Goal: Use online tool/utility: Utilize a website feature to perform a specific function

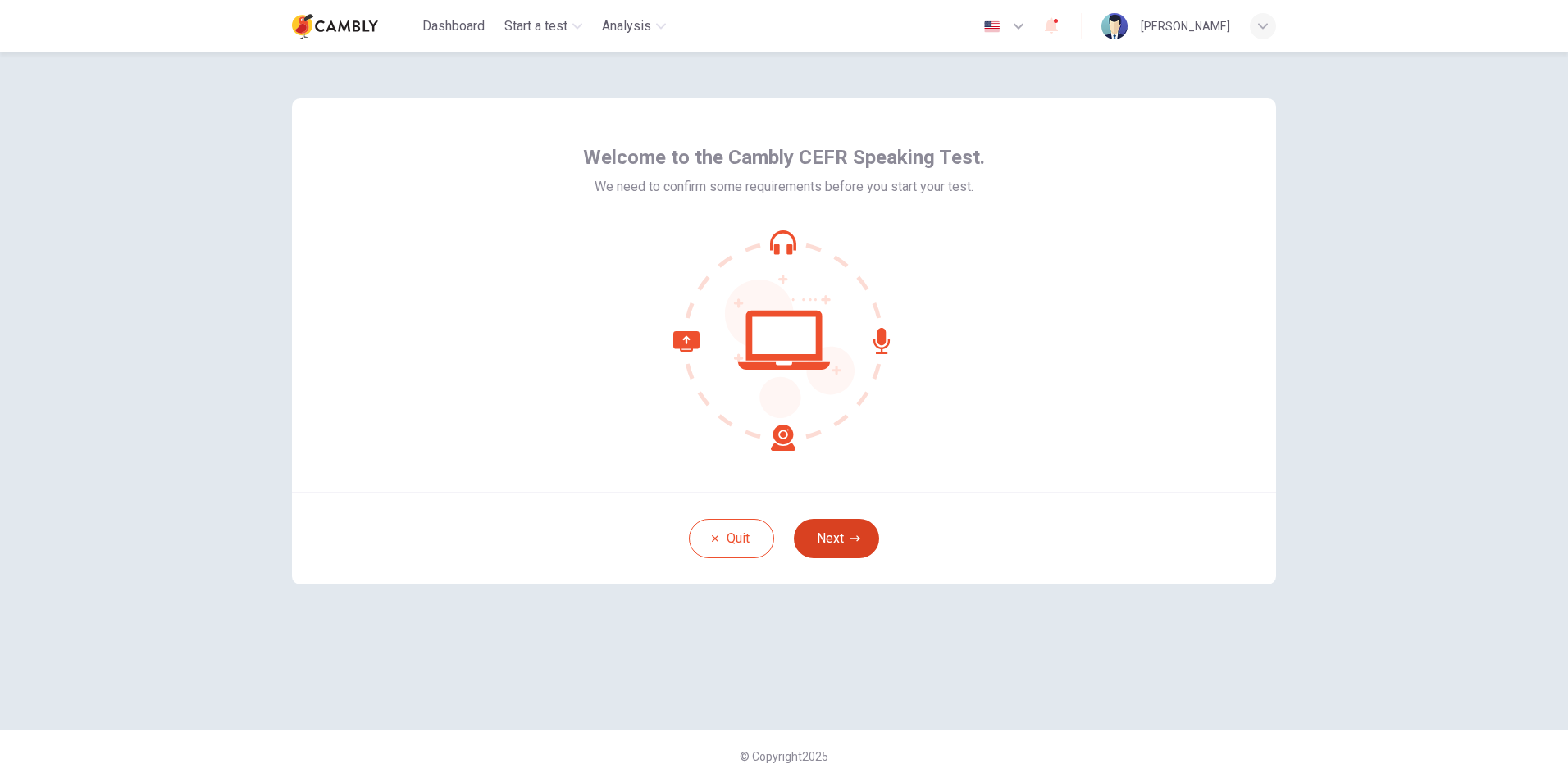
click at [838, 544] on button "Next" at bounding box center [836, 538] width 86 height 39
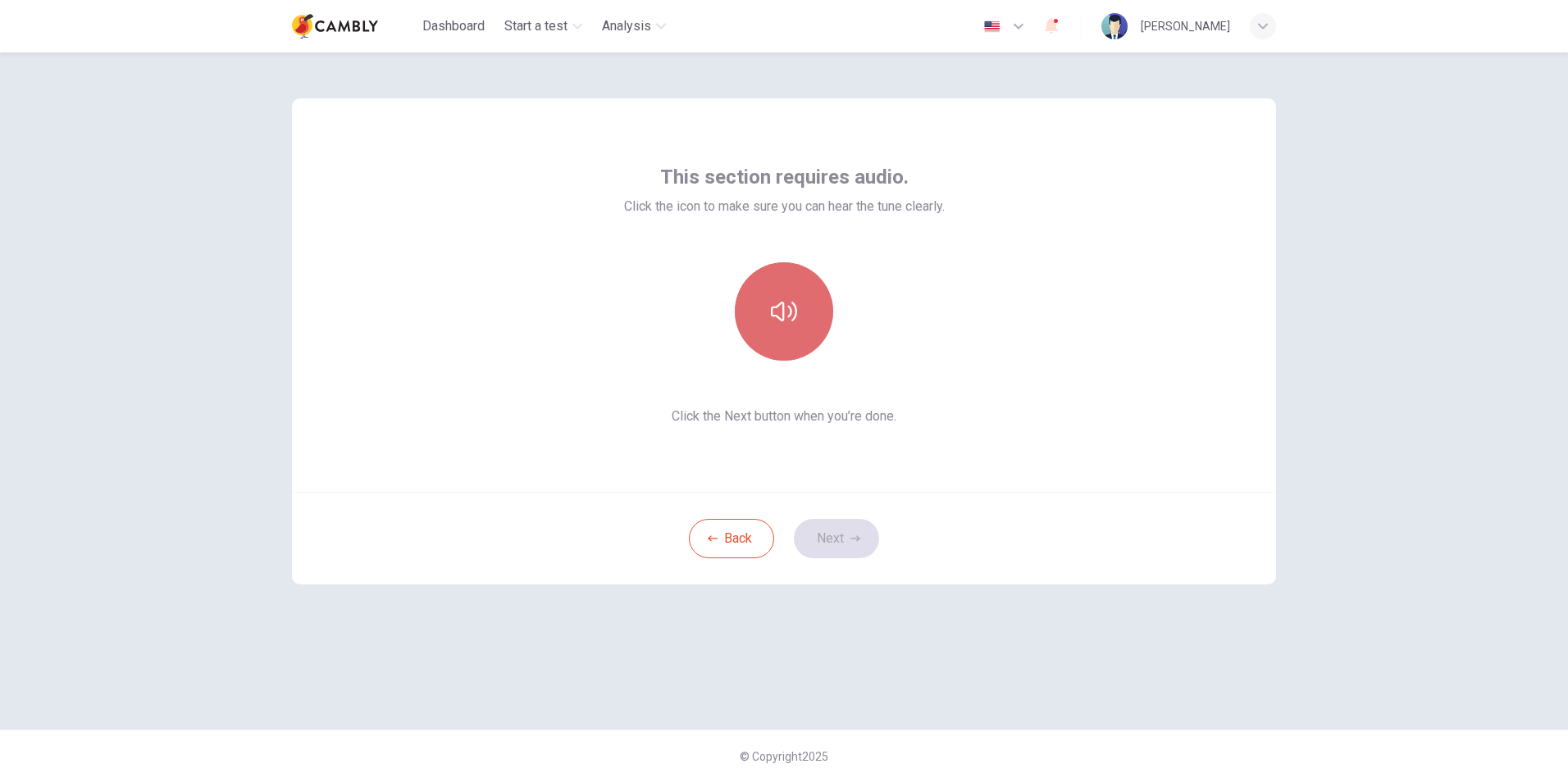
click at [794, 308] on icon "button" at bounding box center [784, 311] width 27 height 20
click at [849, 549] on button "Next" at bounding box center [836, 538] width 86 height 39
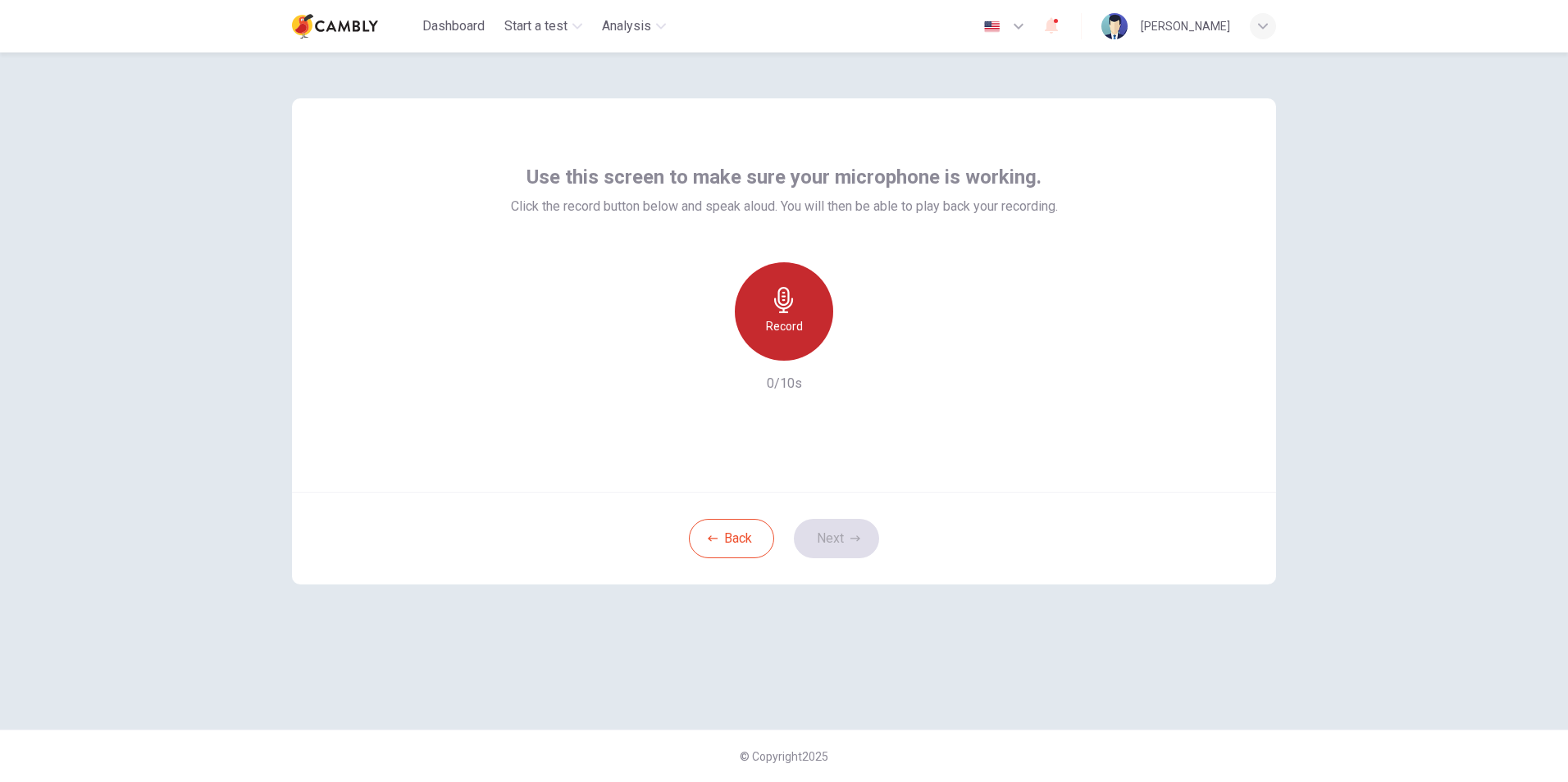
click at [788, 340] on div "Record" at bounding box center [783, 311] width 98 height 98
click at [847, 532] on button "Next" at bounding box center [836, 538] width 86 height 39
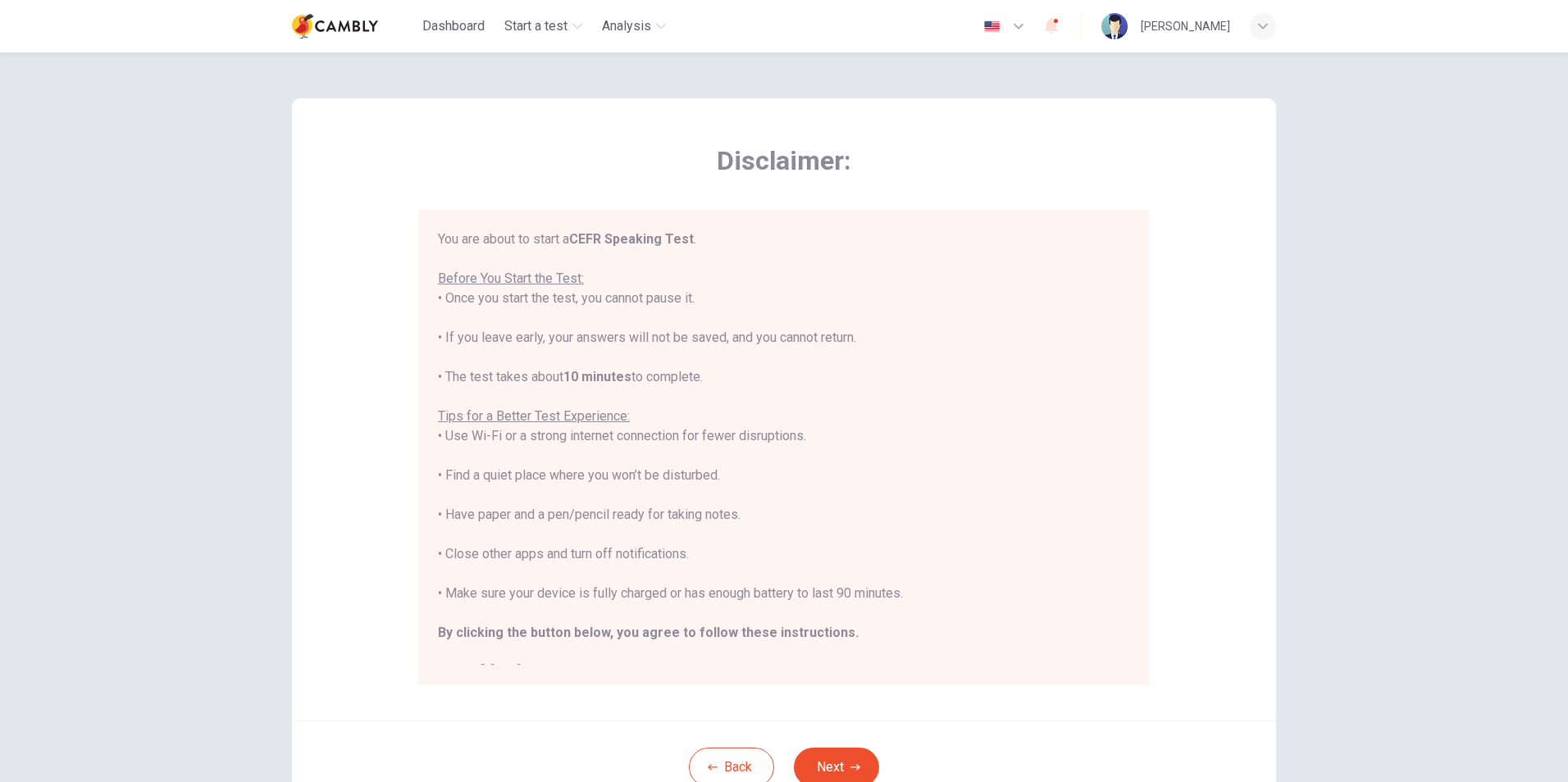
scroll to position [19, 0]
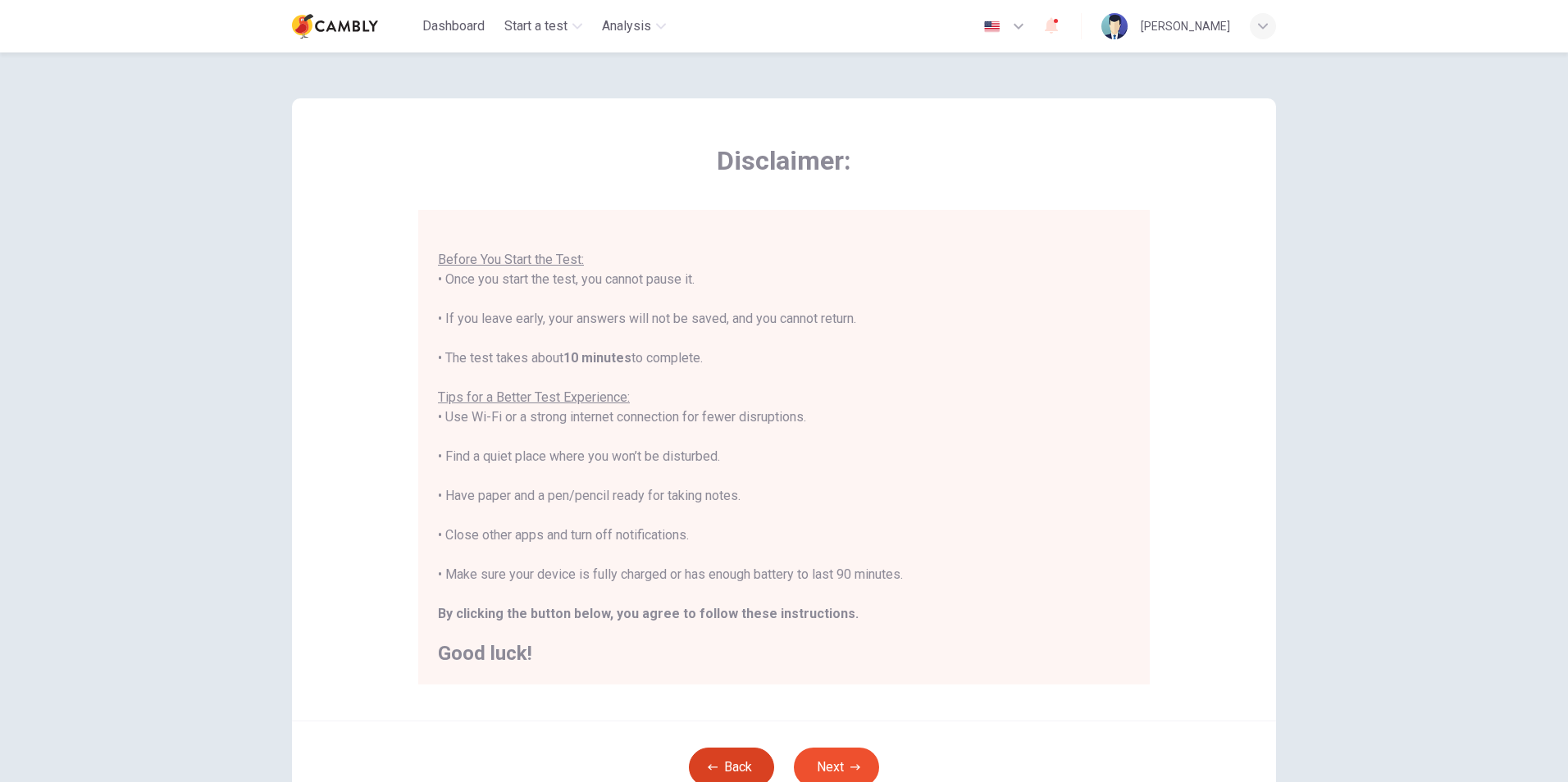
click at [725, 763] on button "Back" at bounding box center [732, 767] width 86 height 39
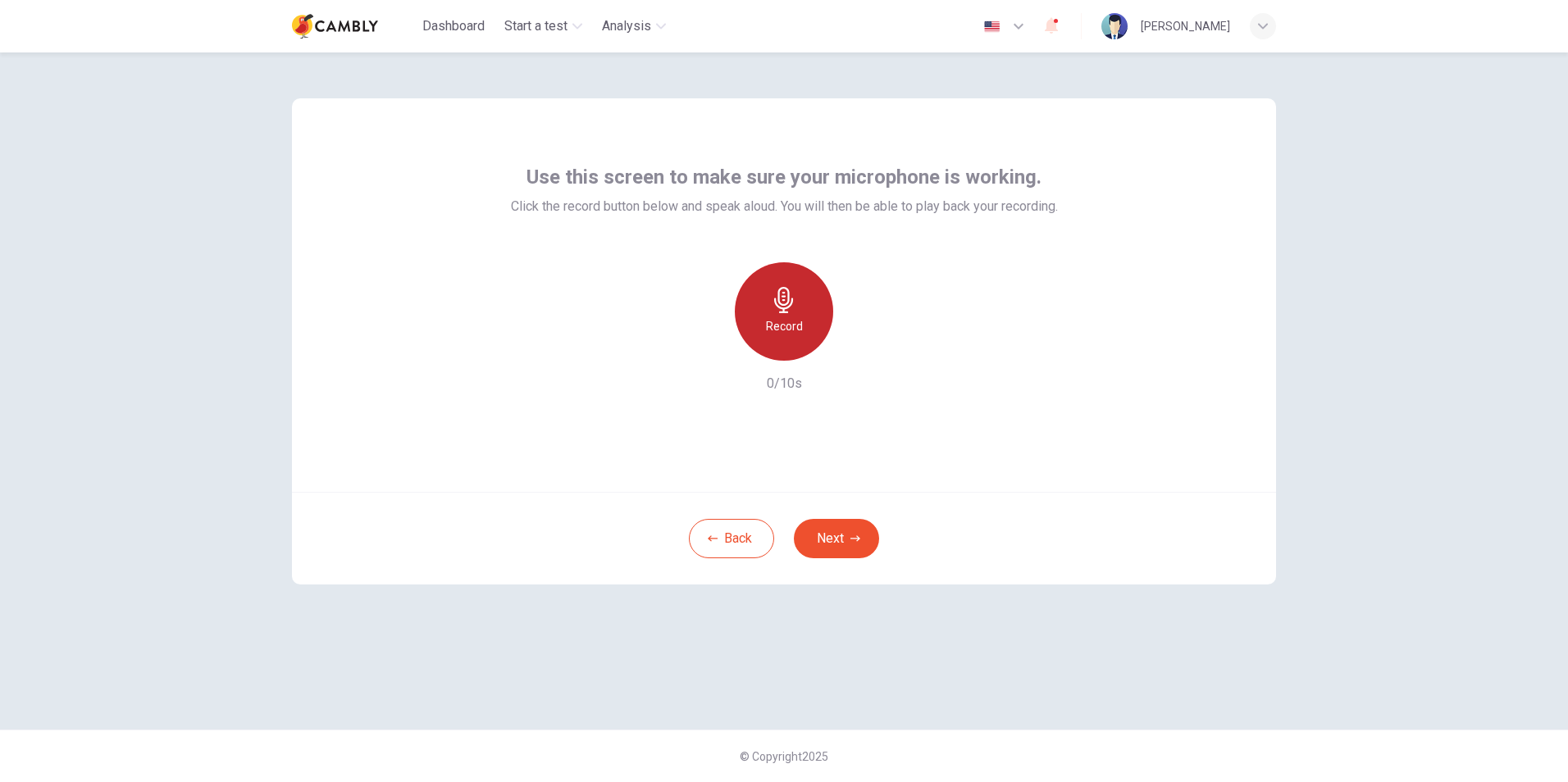
click at [790, 322] on h6 "Record" at bounding box center [784, 326] width 37 height 20
click at [790, 322] on h6 "Stop" at bounding box center [784, 326] width 25 height 20
click at [863, 348] on icon "button" at bounding box center [861, 348] width 8 height 10
click at [844, 540] on button "Next" at bounding box center [836, 538] width 86 height 39
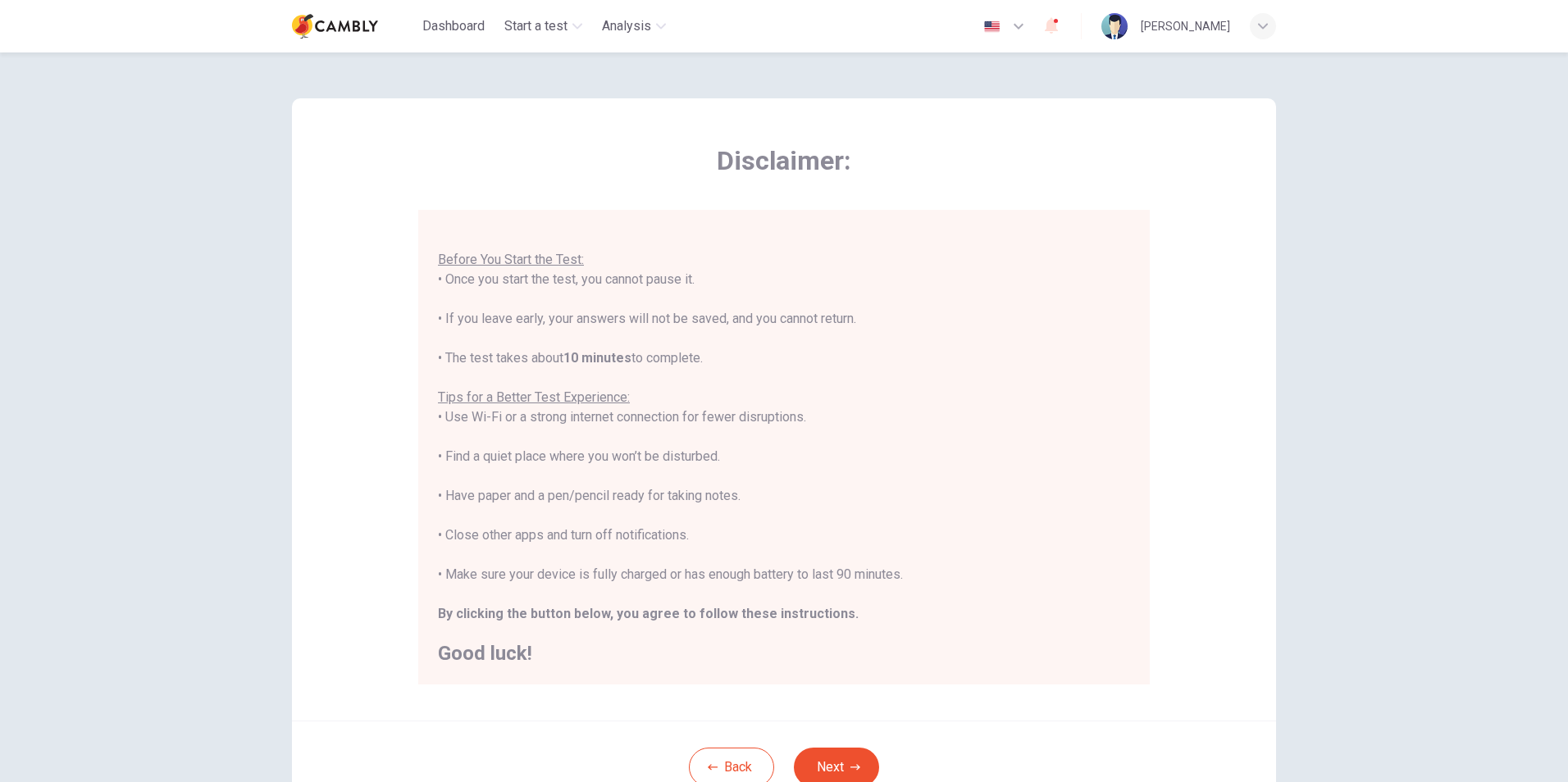
scroll to position [82, 0]
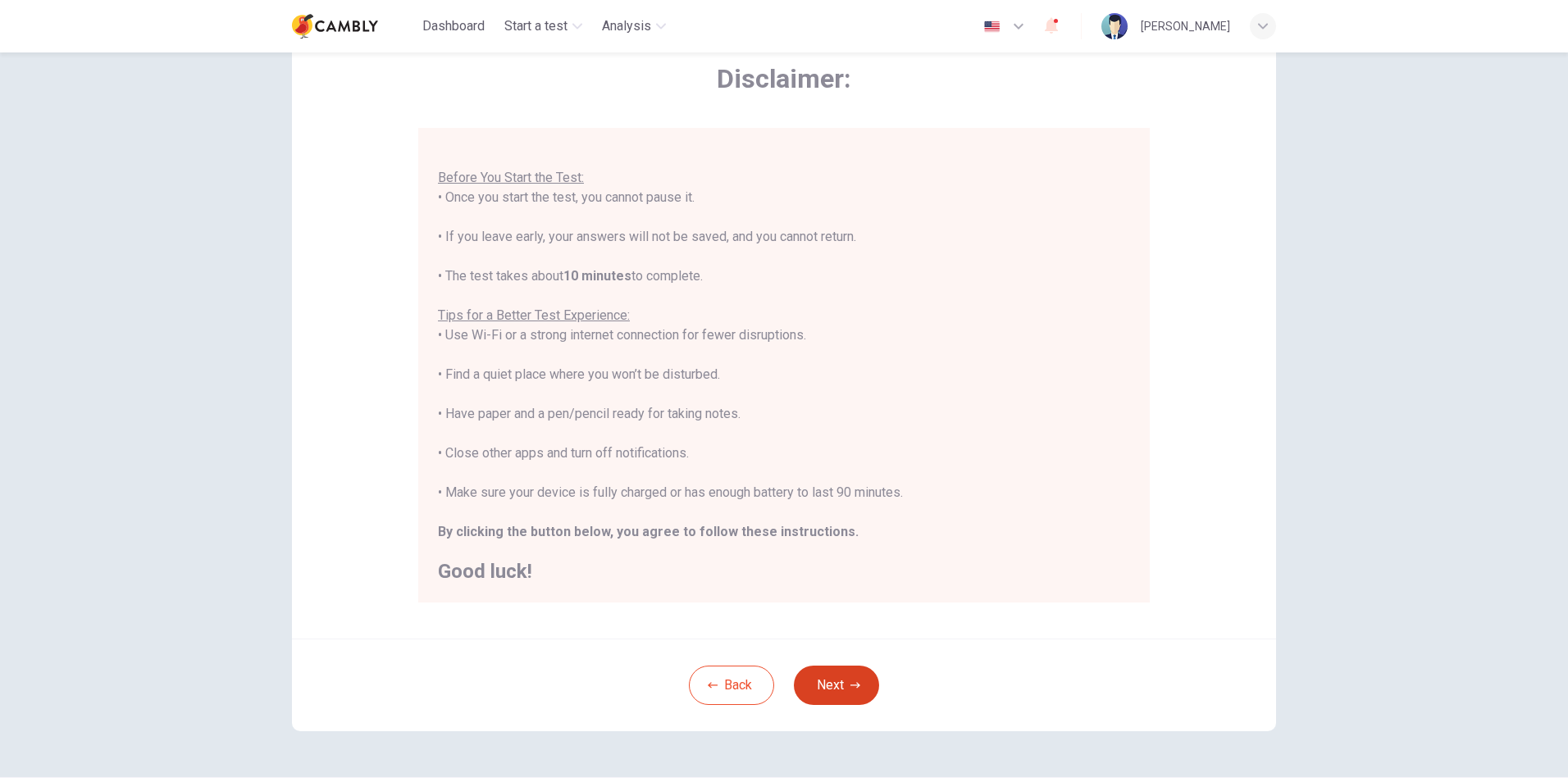
click at [841, 691] on button "Next" at bounding box center [836, 685] width 86 height 39
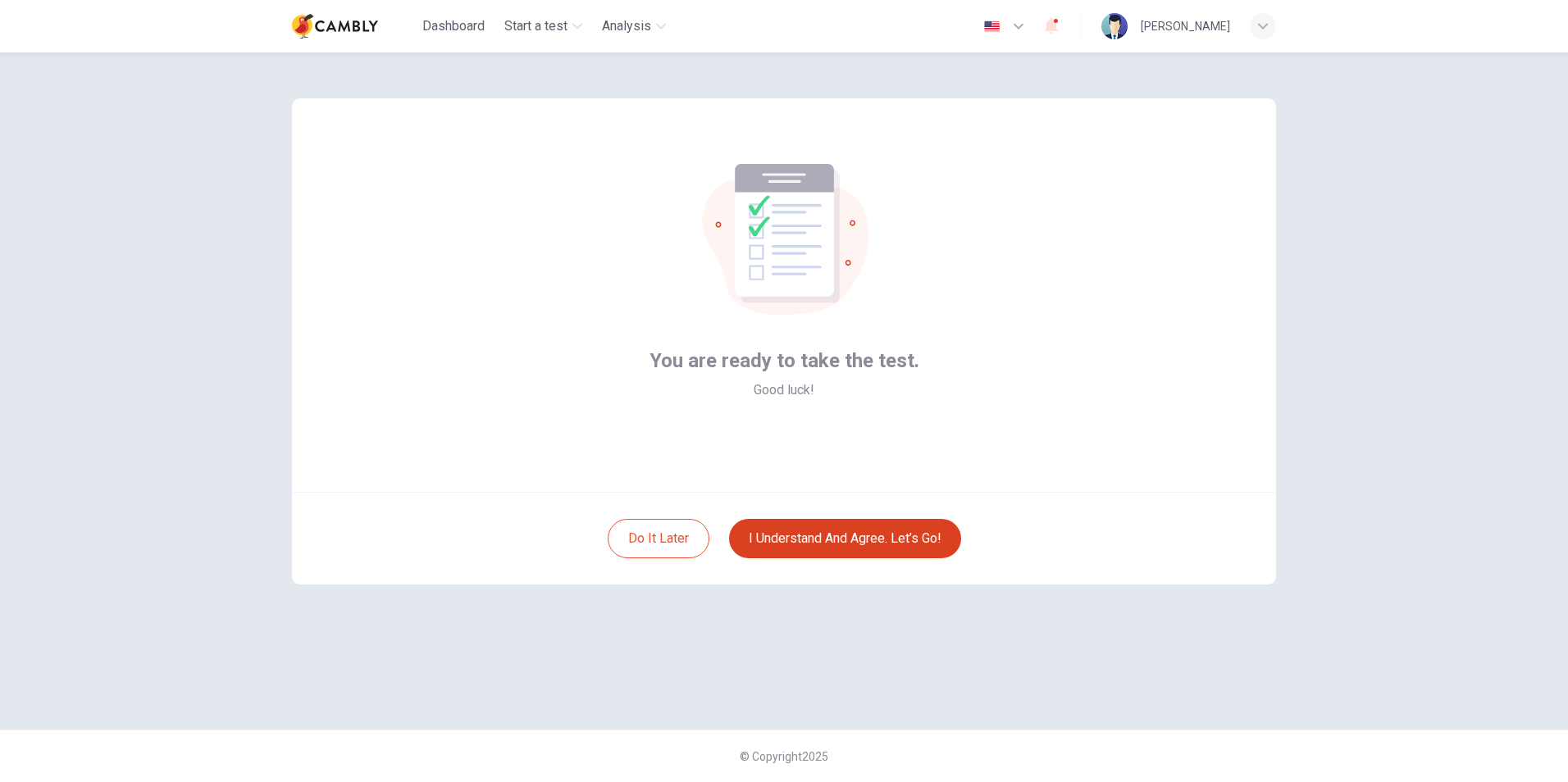
scroll to position [0, 0]
click at [820, 549] on button "I understand and agree. Let’s go!" at bounding box center [845, 538] width 232 height 39
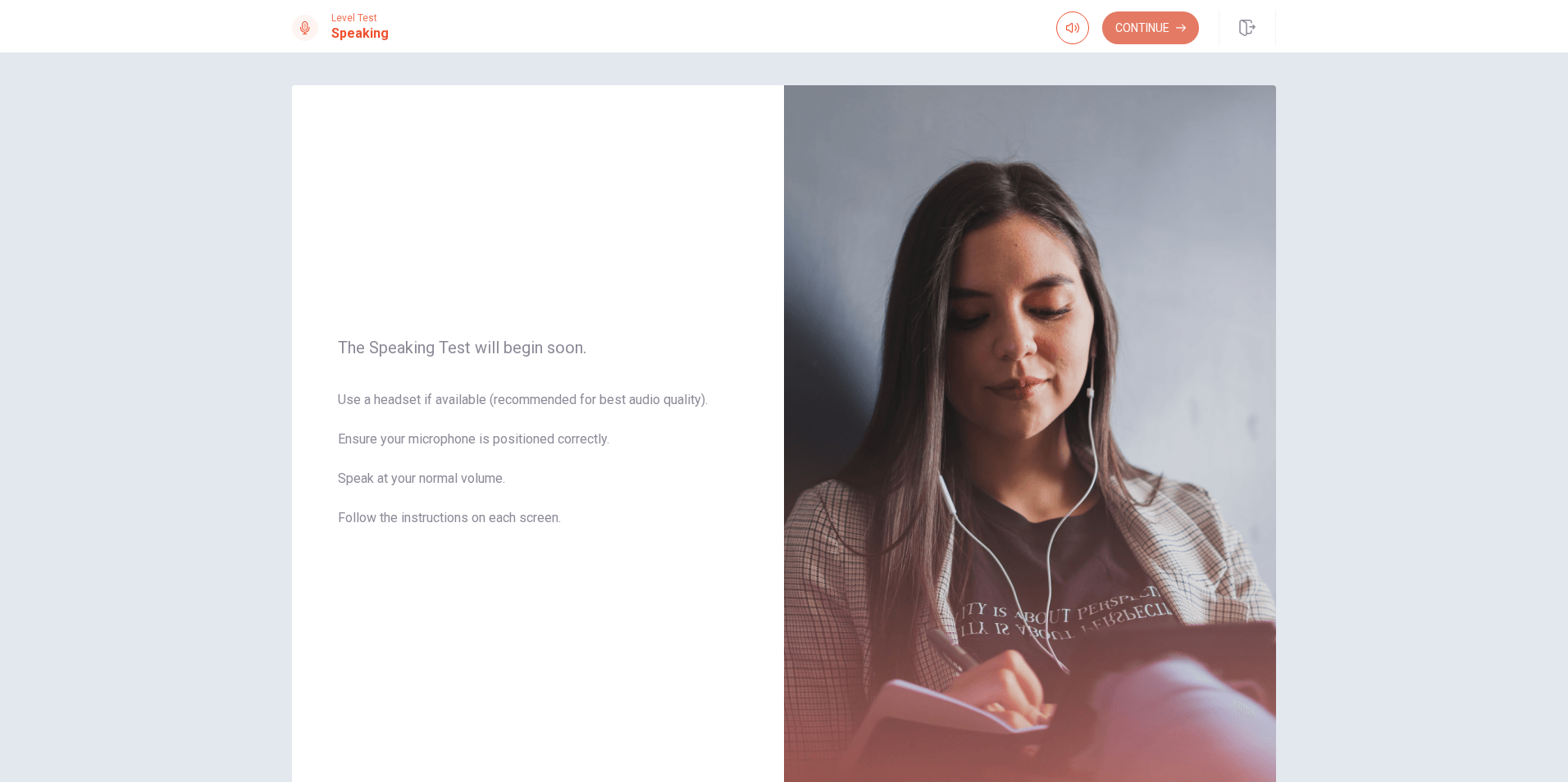
click at [1170, 30] on button "Continue" at bounding box center [1151, 28] width 97 height 32
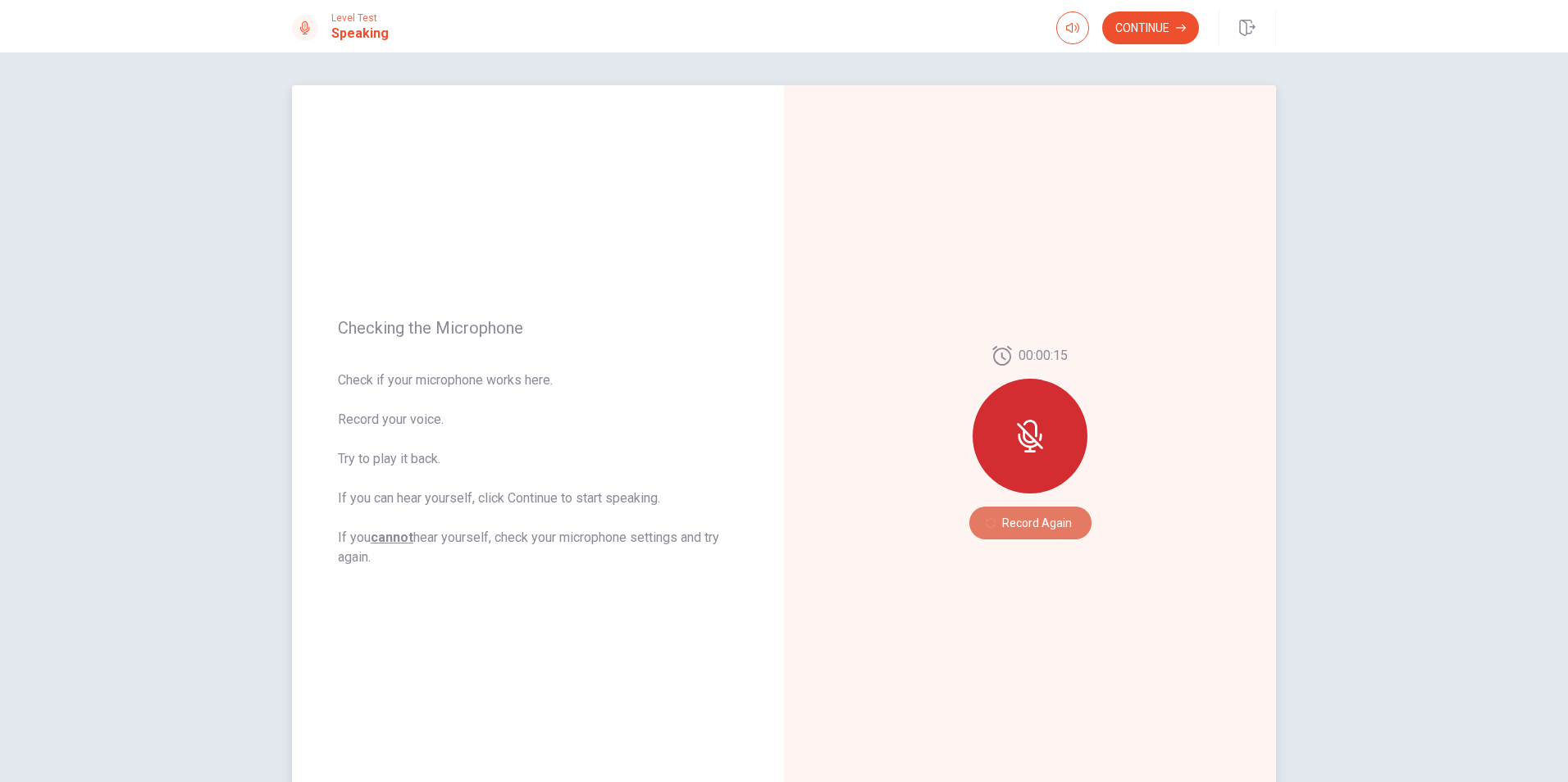
click at [992, 523] on icon "button" at bounding box center [991, 523] width 10 height 10
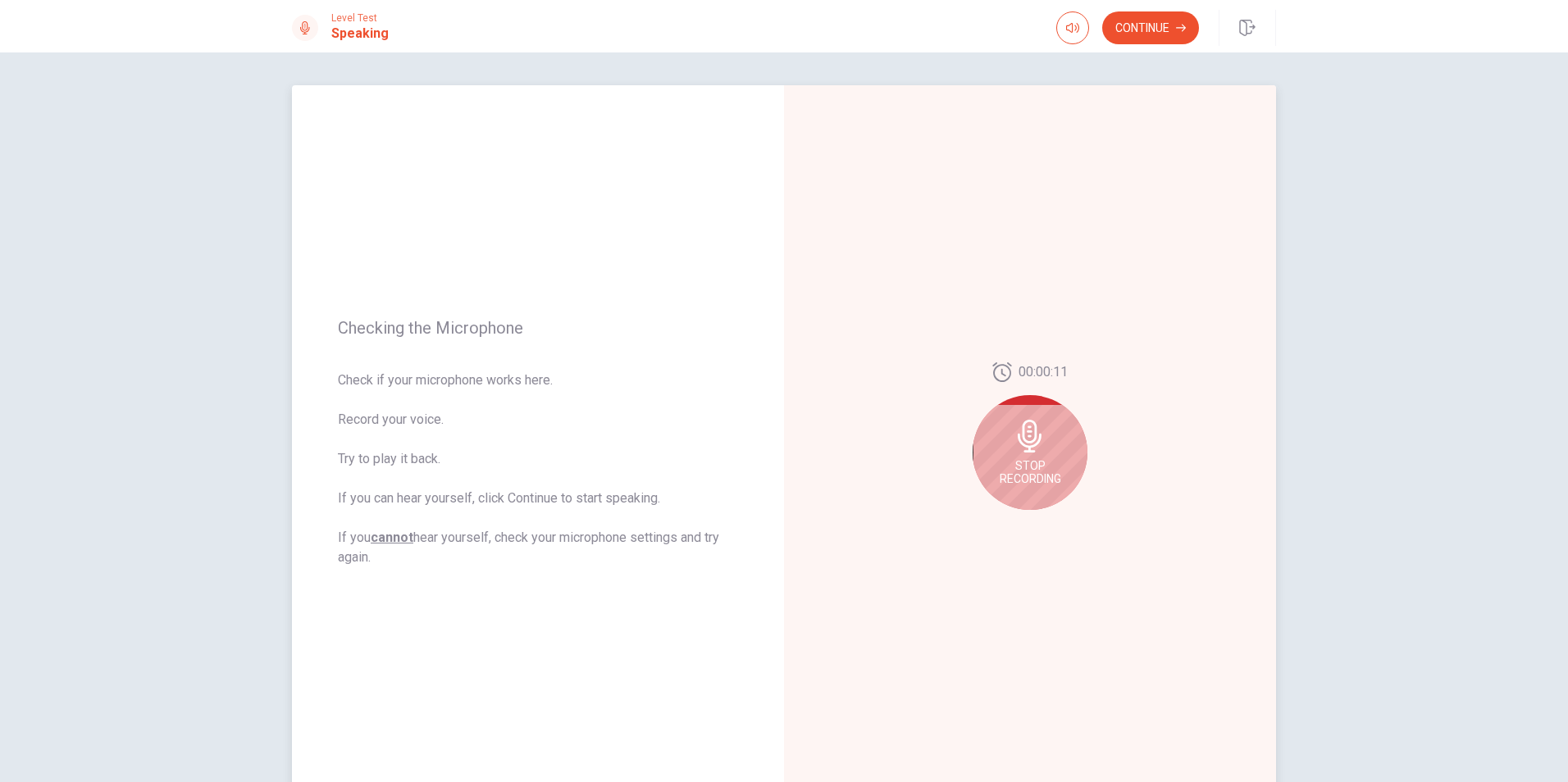
click at [1032, 468] on span "Stop Recording" at bounding box center [1031, 472] width 62 height 27
click at [1036, 521] on button "Play Audio" at bounding box center [1048, 523] width 23 height 23
click at [1159, 28] on button "Continue" at bounding box center [1151, 28] width 97 height 32
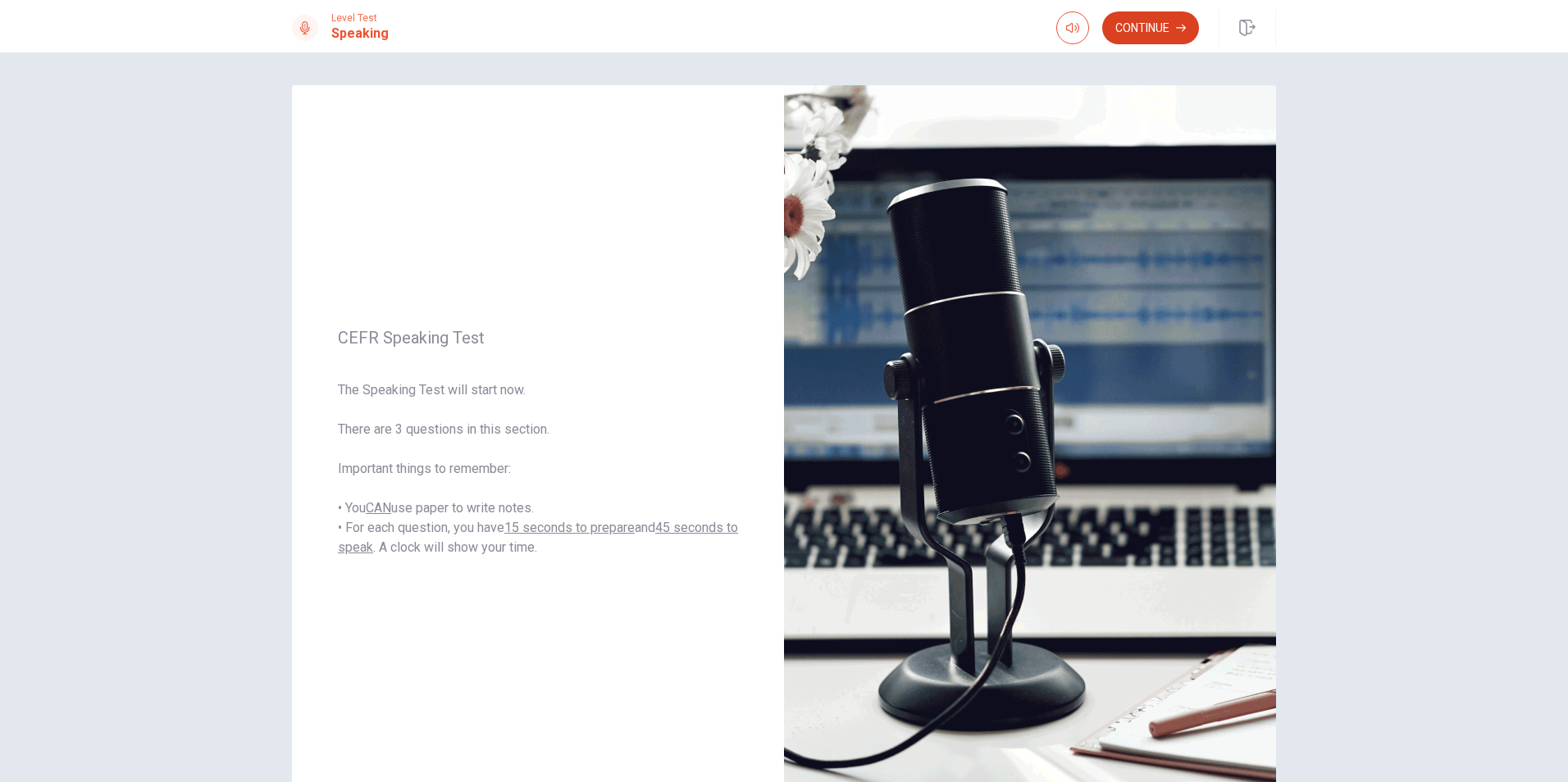
click at [1162, 33] on button "Continue" at bounding box center [1151, 28] width 97 height 32
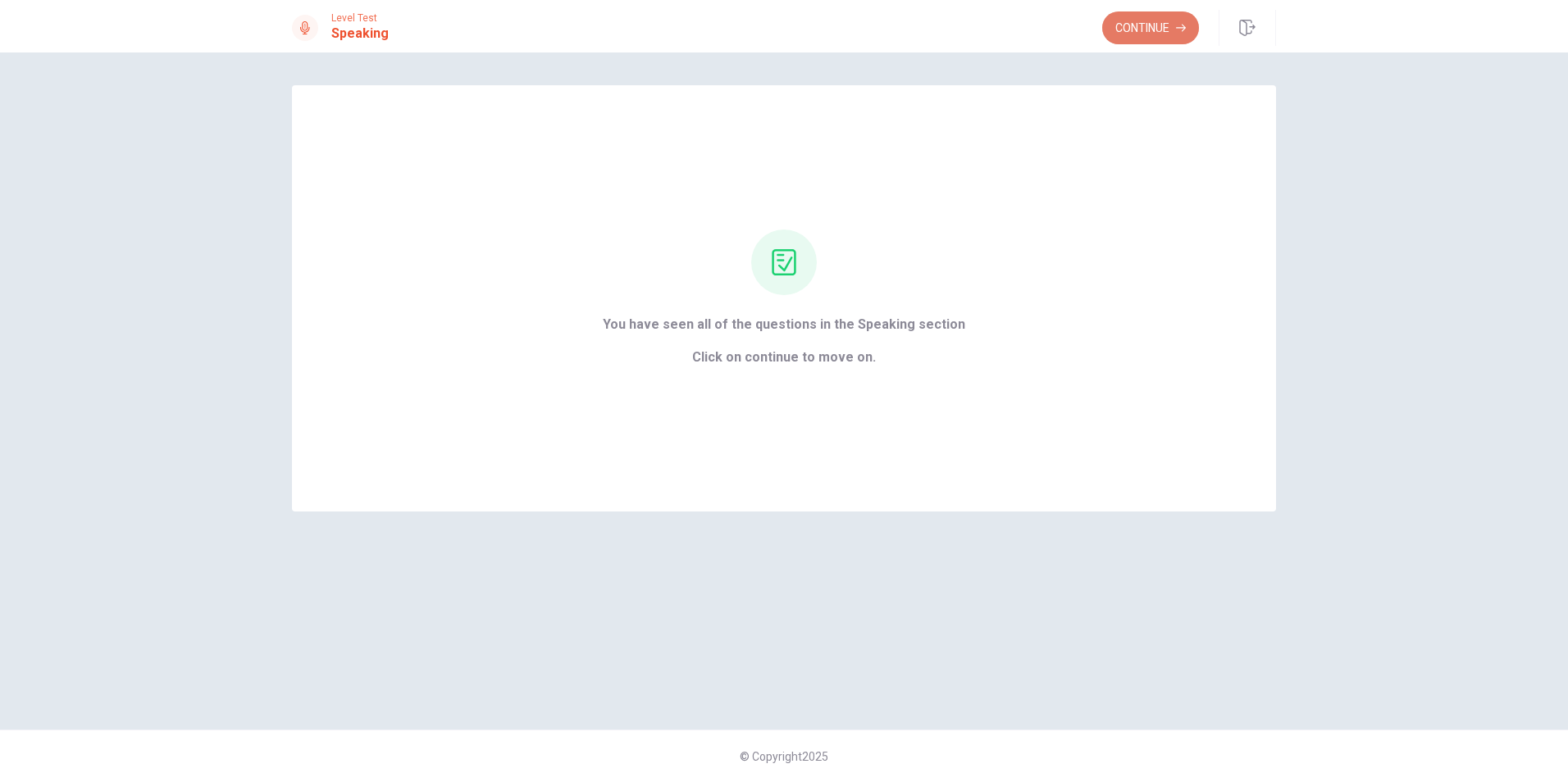
click at [1136, 23] on button "Continue" at bounding box center [1151, 28] width 97 height 32
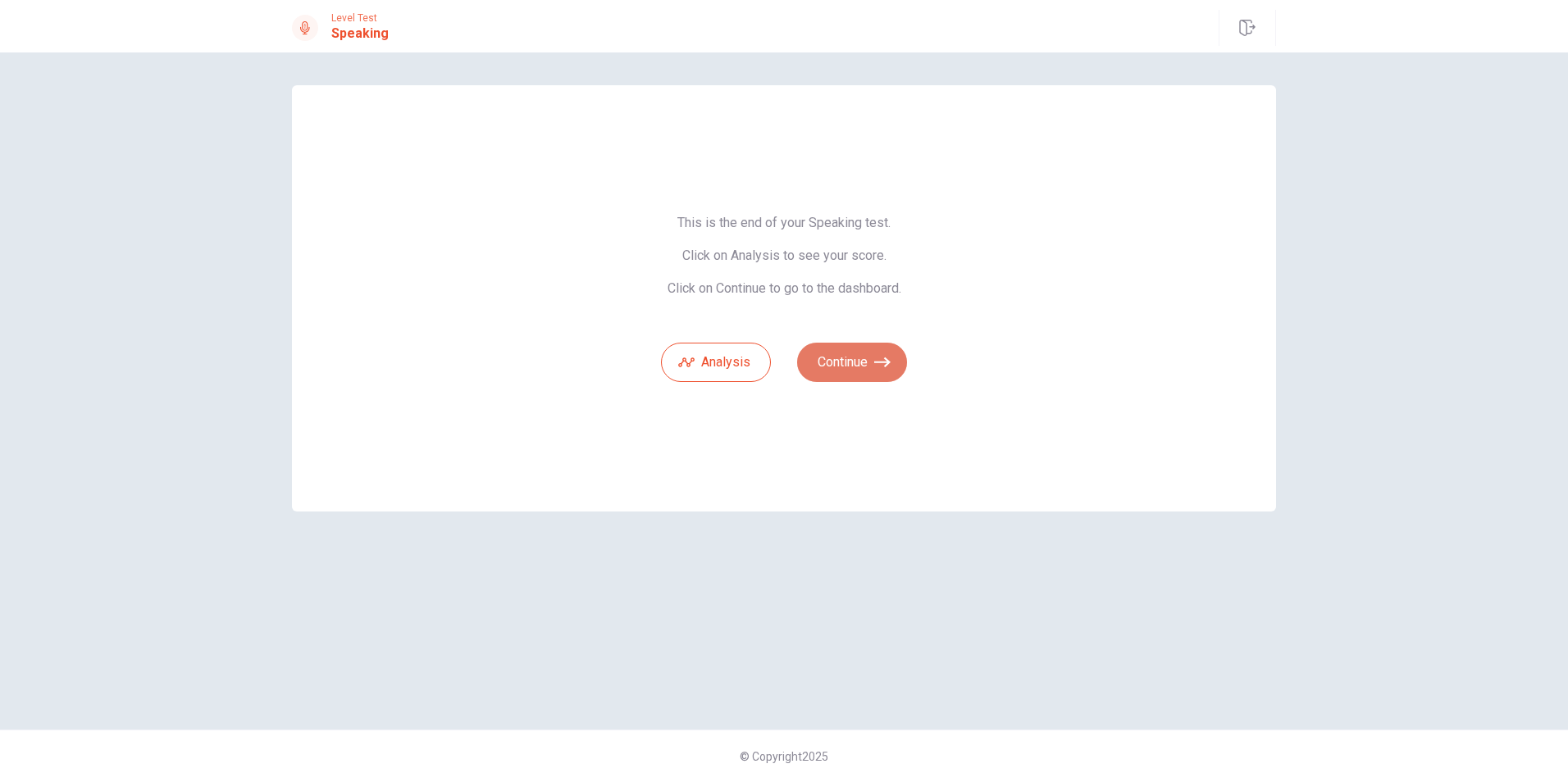
click at [846, 359] on button "Continue" at bounding box center [852, 362] width 110 height 39
